Goal: Navigation & Orientation: Find specific page/section

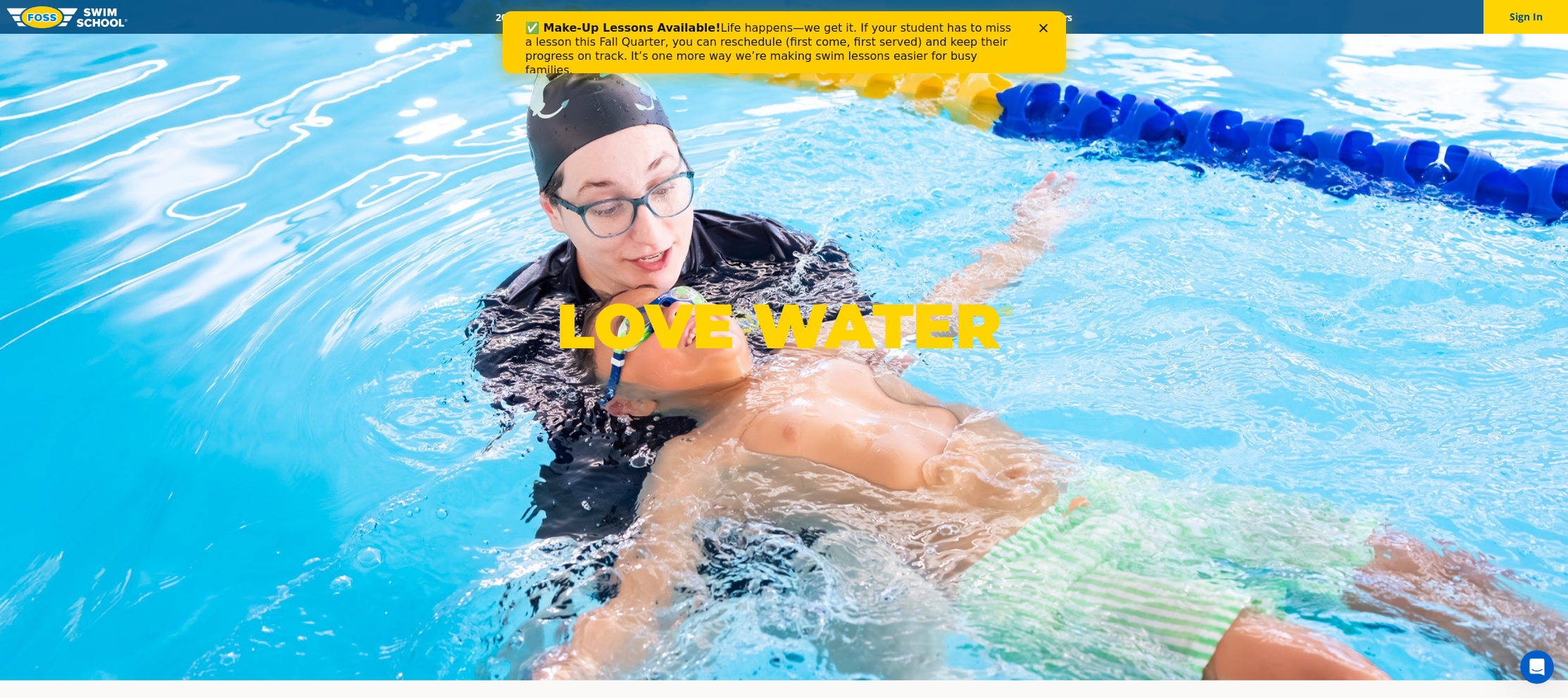
click at [386, 29] on div "Menu 2025 Calendar Schools Swim Path® Program About FOSS Swim Like Regan Blog C…" at bounding box center [784, 17] width 1568 height 34
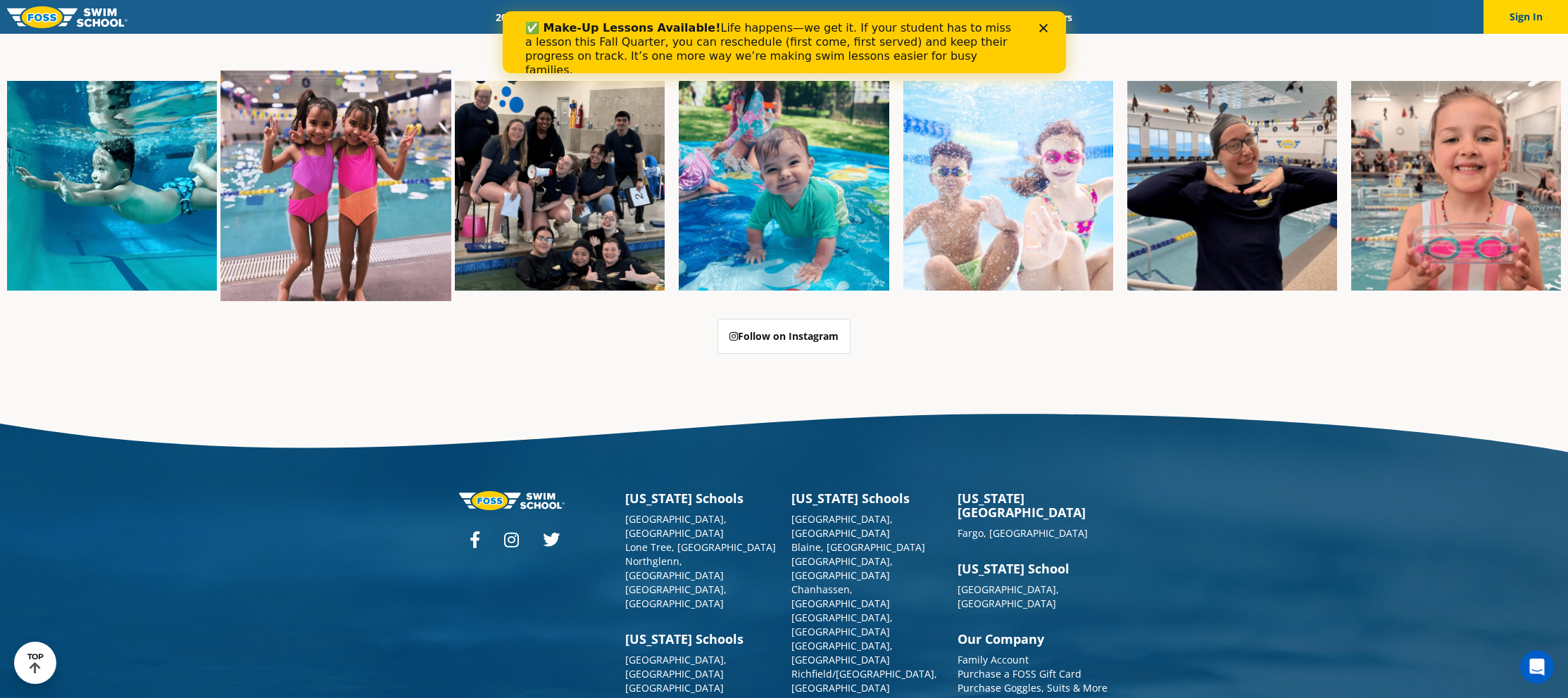
scroll to position [3605, 0]
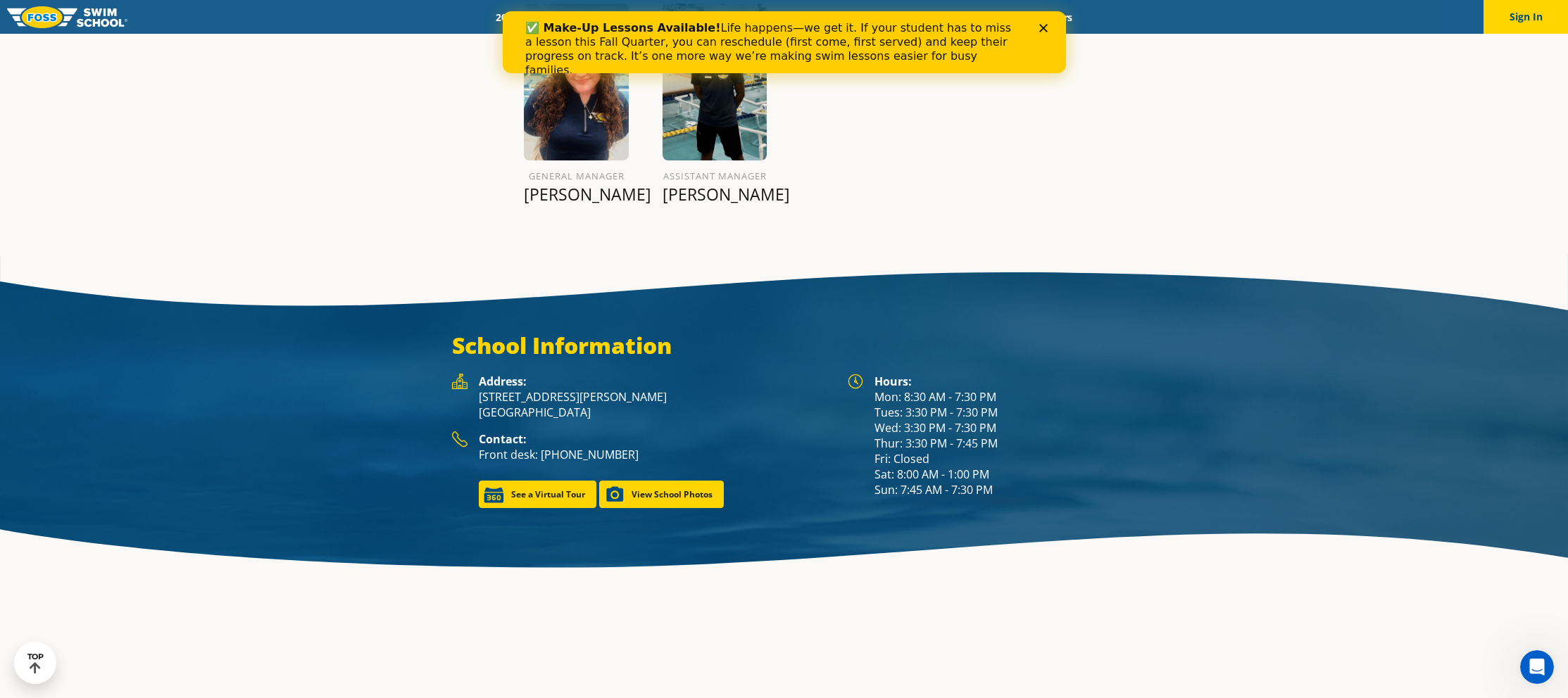
scroll to position [1896, 0]
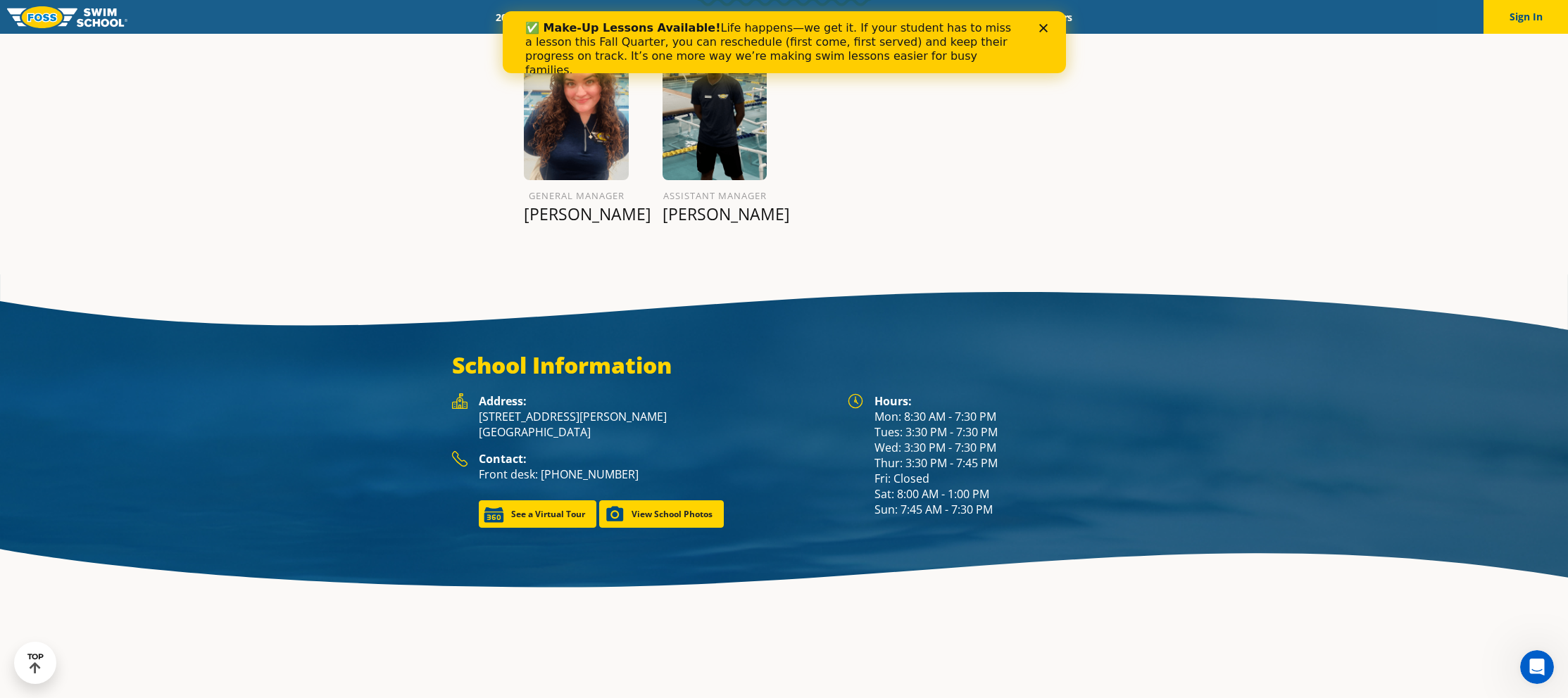
drag, startPoint x: 685, startPoint y: 35, endPoint x: 677, endPoint y: 35, distance: 8.0
click at [685, 35] on div "✅ Make-Up Lessons Available! Life happens—we get it. If your student has to mis…" at bounding box center [772, 49] width 496 height 56
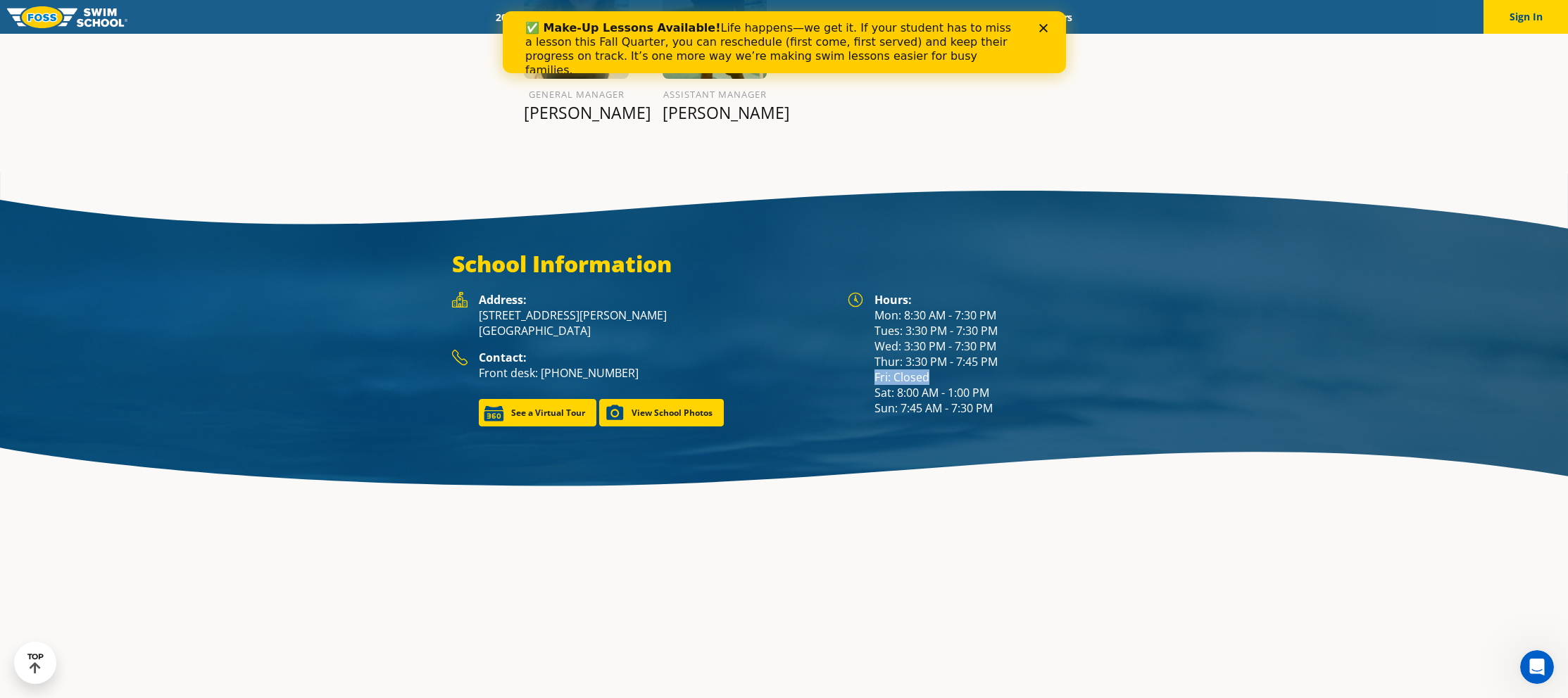
scroll to position [2017, 0]
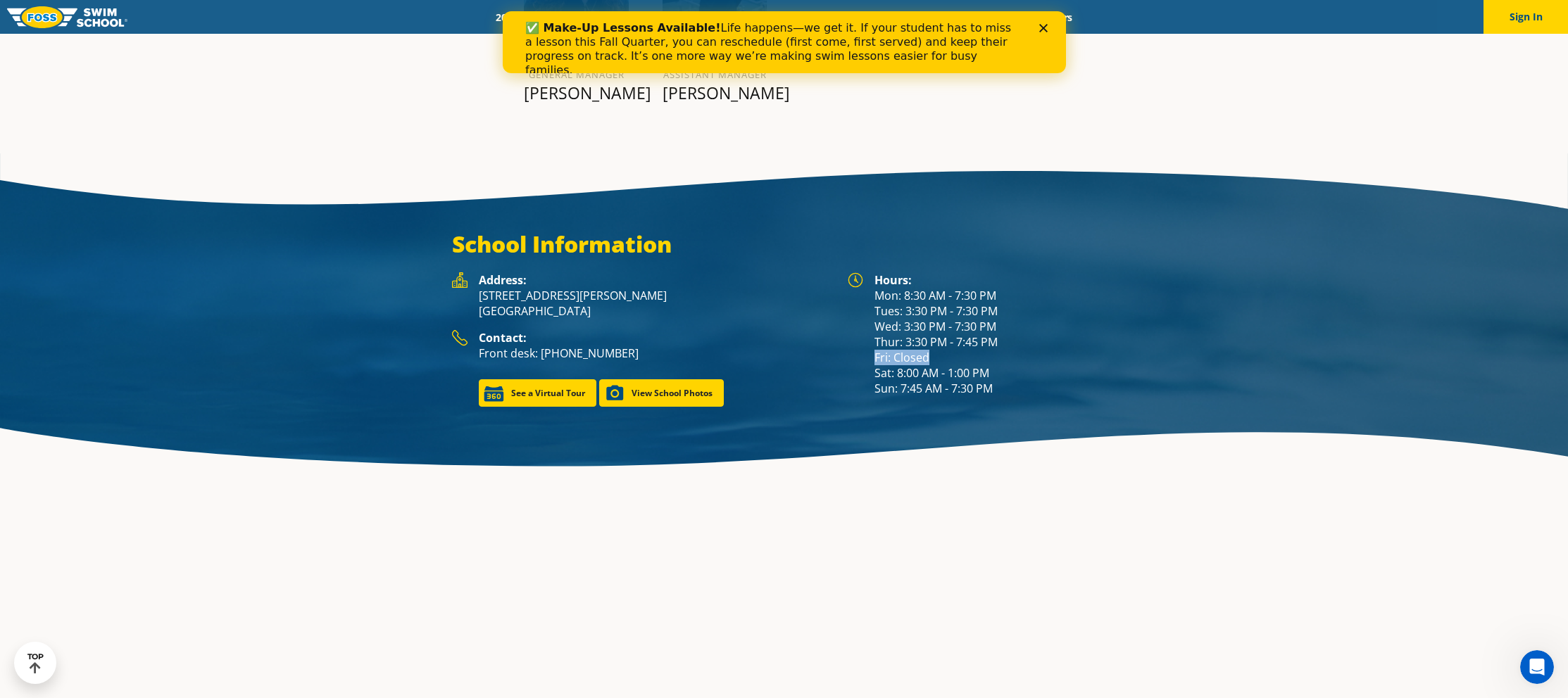
drag, startPoint x: 934, startPoint y: 336, endPoint x: 870, endPoint y: 341, distance: 64.2
click at [870, 341] on div "Hours: Mon: 8:30 AM - 7:30 PM Tues: 3:30 PM - 7:30 PM Wed: 3:30 PM - 7:30 PM Th…" at bounding box center [983, 334] width 269 height 123
click at [812, 346] on p "Front desk: [PHONE_NUMBER]" at bounding box center [657, 354] width 355 height 16
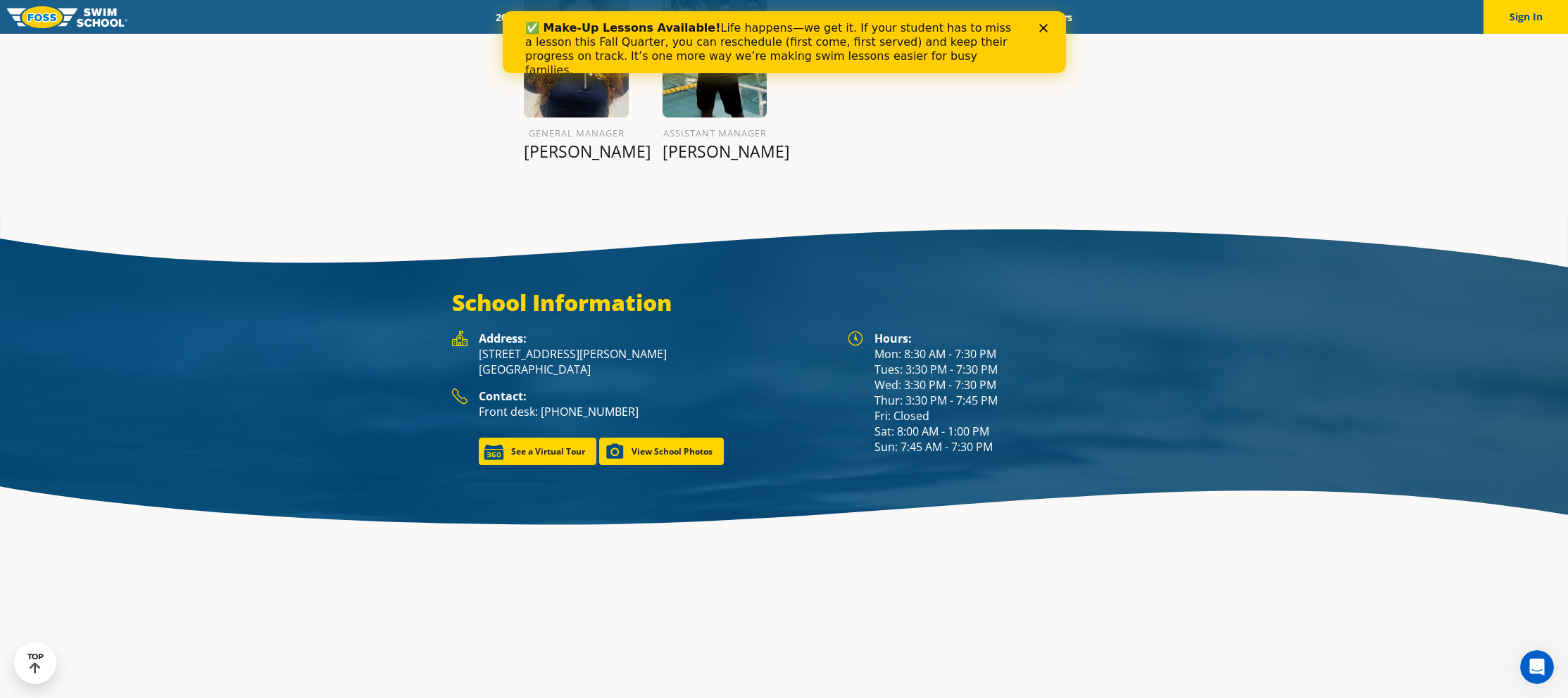
click at [600, 53] on div "✅ Make-Up Lessons Available! Life happens—we get it. If your student has to mis…" at bounding box center [772, 49] width 496 height 56
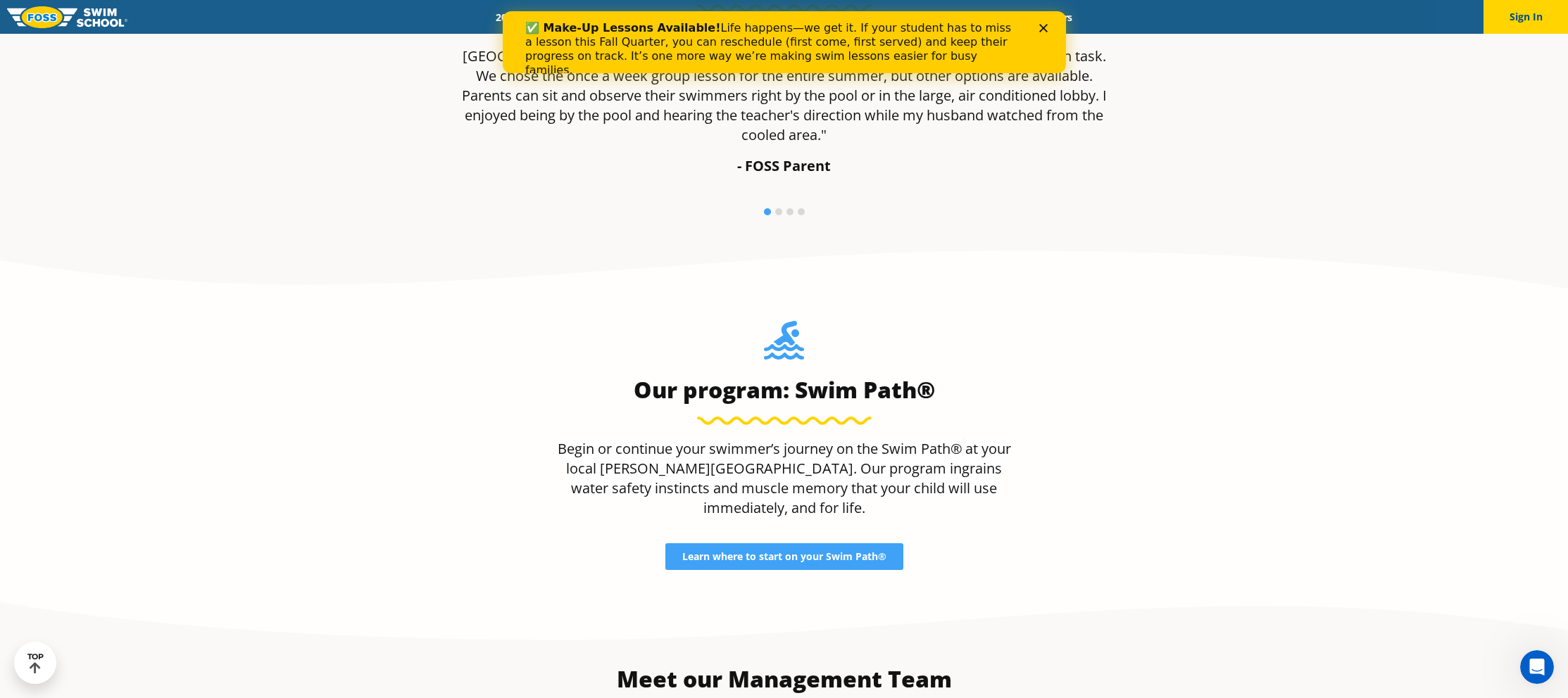
scroll to position [936, 0]
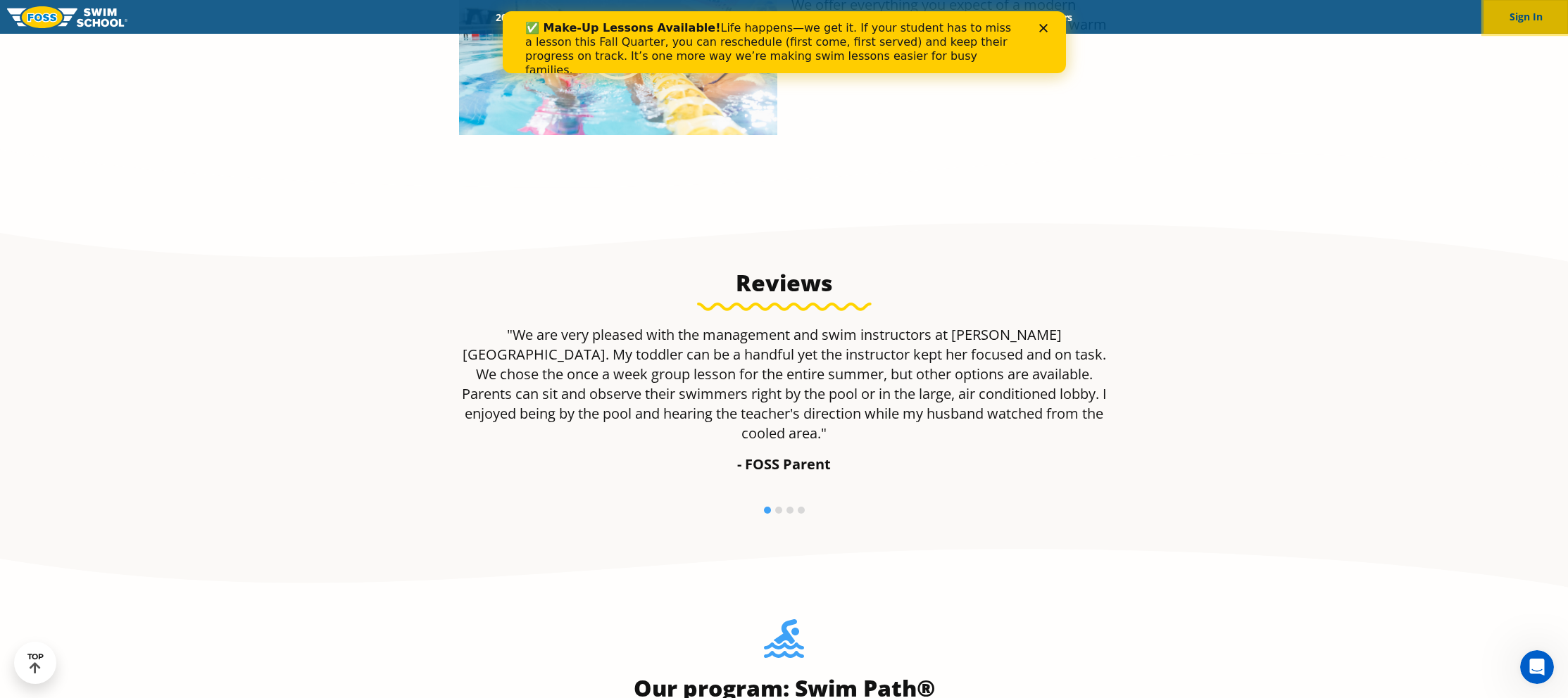
click at [1532, 19] on button "Sign In" at bounding box center [1525, 17] width 85 height 34
